Goal: Information Seeking & Learning: Learn about a topic

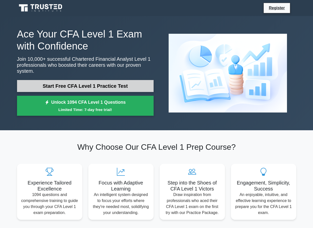
click at [110, 84] on link "Start Free CFA Level 1 Practice Test" at bounding box center [85, 86] width 137 height 12
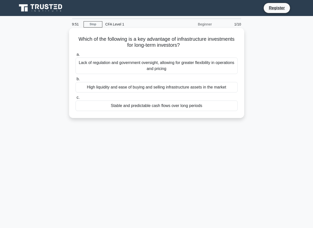
click at [124, 106] on div "Stable and predictable cash flows over long periods" at bounding box center [157, 106] width 162 height 11
click at [76, 99] on input "c. Stable and predictable cash flows over long periods" at bounding box center [76, 97] width 0 height 3
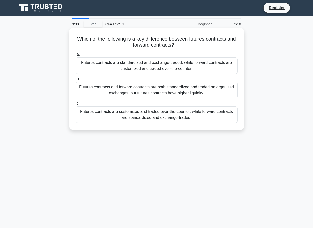
click at [143, 69] on div "Futures contracts are standardized and exchange-traded, while forward contracts…" at bounding box center [157, 66] width 162 height 17
click at [76, 56] on input "a. Futures contracts are standardized and exchange-traded, while forward contra…" at bounding box center [76, 54] width 0 height 3
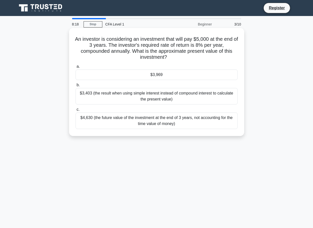
click at [183, 80] on div "$3,969" at bounding box center [157, 75] width 162 height 11
click at [76, 68] on input "a. $3,969" at bounding box center [76, 66] width 0 height 3
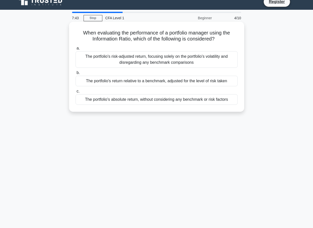
scroll to position [7, 0]
click at [163, 79] on div "The portfolio's return relative to a benchmark, adjusted for the level of risk …" at bounding box center [157, 81] width 162 height 11
click at [76, 74] on input "b. The portfolio's return relative to a benchmark, adjusted for the level of ri…" at bounding box center [76, 72] width 0 height 3
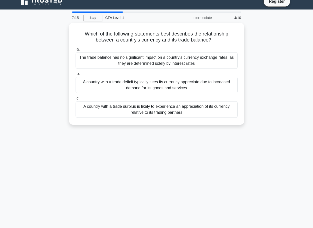
scroll to position [0, 0]
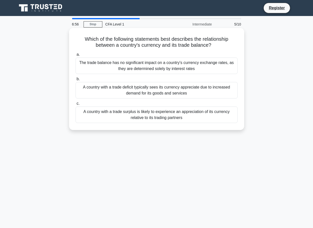
click at [125, 115] on div "A country with a trade surplus is likely to experience an appreciation of its c…" at bounding box center [157, 115] width 162 height 17
click at [76, 105] on input "c. A country with a trade surplus is likely to experience an appreciation of it…" at bounding box center [76, 103] width 0 height 3
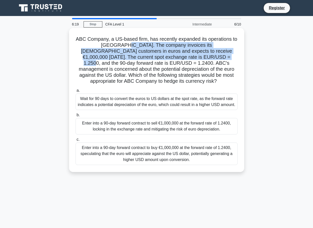
drag, startPoint x: 104, startPoint y: 44, endPoint x: 167, endPoint y: 58, distance: 64.8
click at [167, 58] on h5 "ABC Company, a US-based firm, has recently expanded its operations to Europe. T…" at bounding box center [156, 60] width 163 height 49
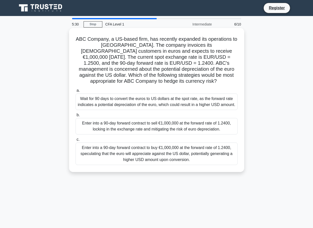
click at [137, 127] on div "Enter into a 90-day forward contract to sell €1,000,000 at the forward rate of …" at bounding box center [157, 126] width 162 height 17
click at [76, 117] on input "b. Enter into a 90-day forward contract to sell €1,000,000 at the forward rate …" at bounding box center [76, 115] width 0 height 3
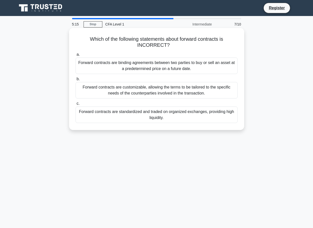
click at [132, 113] on div "Forward contracts are standardized and traded on organized exchanges, providing…" at bounding box center [157, 115] width 162 height 17
click at [76, 105] on input "c. Forward contracts are standardized and traded on organized exchanges, provid…" at bounding box center [76, 103] width 0 height 3
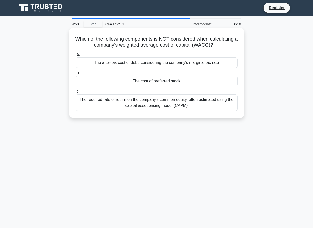
click at [160, 106] on div "The required rate of return on the company's common equity, often estimated usi…" at bounding box center [157, 103] width 162 height 17
click at [76, 93] on input "c. The required rate of return on the company's common equity, often estimated …" at bounding box center [76, 91] width 0 height 3
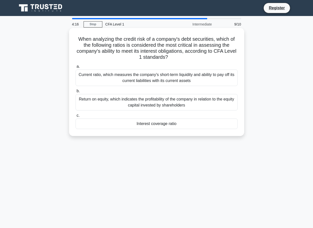
click at [173, 124] on div "Interest coverage ratio" at bounding box center [157, 124] width 162 height 11
click at [76, 117] on input "c. Interest coverage ratio" at bounding box center [76, 115] width 0 height 3
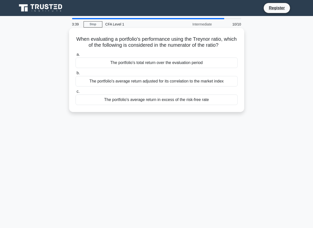
click at [178, 99] on div "The portfolio's average return in excess of the risk-free rate" at bounding box center [157, 100] width 162 height 11
click at [76, 93] on input "c. The portfolio's average return in excess of the risk-free rate" at bounding box center [76, 91] width 0 height 3
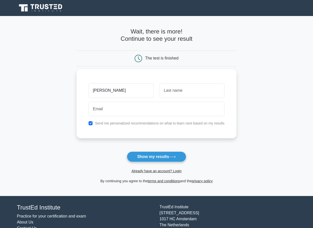
type input "[PERSON_NAME]"
click at [193, 98] on div at bounding box center [192, 90] width 71 height 19
type input "flood"
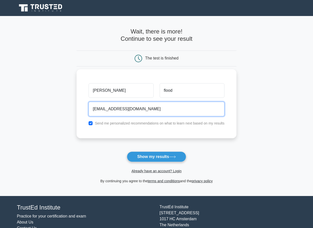
type input "thegregflood@gmail.com"
click at [156, 157] on button "Show my results" at bounding box center [156, 157] width 59 height 11
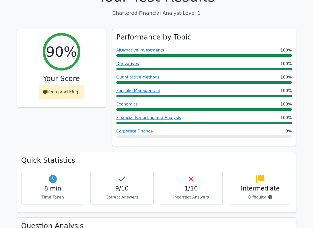
scroll to position [176, 0]
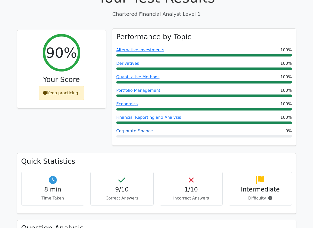
click at [145, 129] on link "Corporate Finance" at bounding box center [134, 131] width 37 height 5
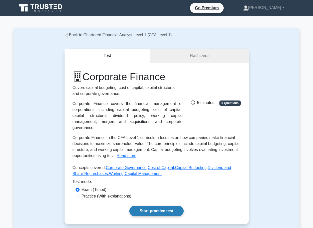
click at [151, 209] on link "Start practice test" at bounding box center [156, 211] width 54 height 11
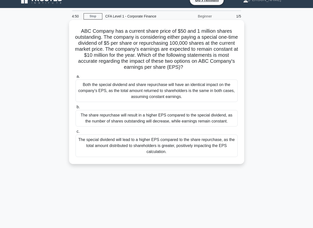
scroll to position [8, 0]
